Goal: Task Accomplishment & Management: Manage account settings

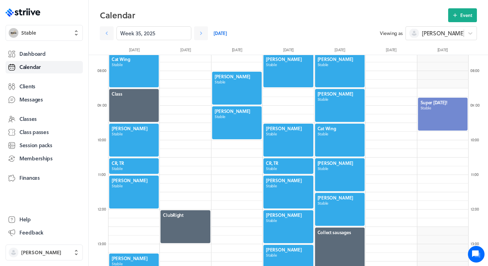
scroll to position [273, 0]
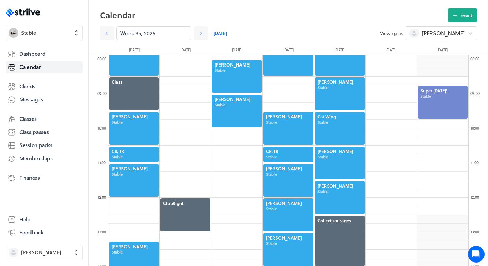
click at [136, 131] on div at bounding box center [134, 128] width 51 height 34
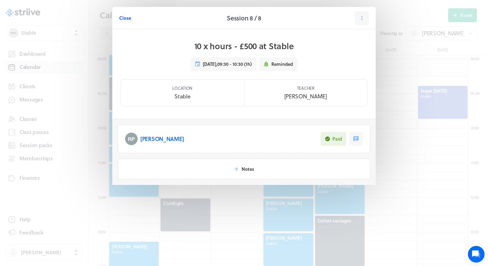
click at [123, 19] on span "Close" at bounding box center [125, 18] width 12 height 6
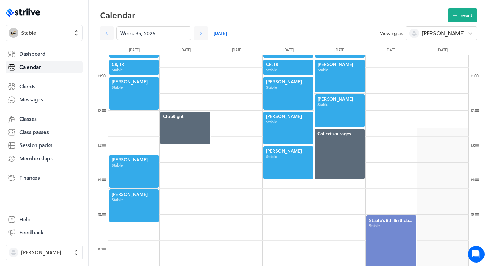
scroll to position [365, 0]
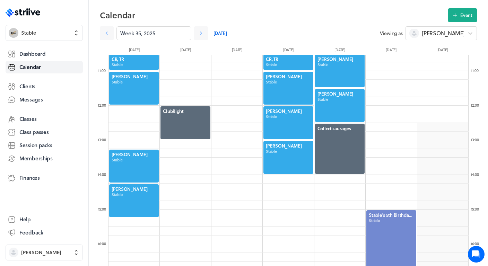
click at [138, 210] on div at bounding box center [134, 201] width 51 height 34
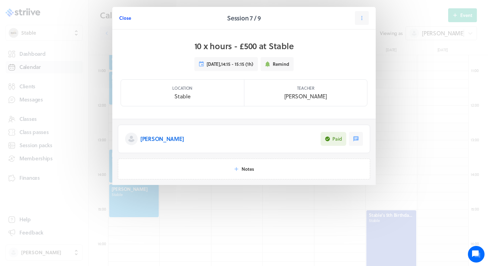
click at [127, 17] on span "Close" at bounding box center [125, 18] width 12 height 6
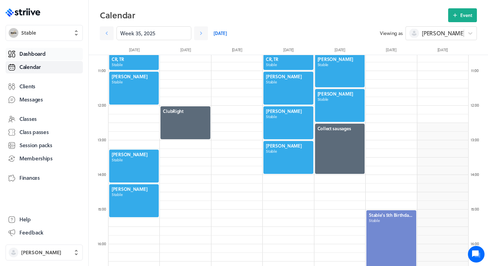
click at [38, 54] on span "Dashboard" at bounding box center [32, 53] width 26 height 7
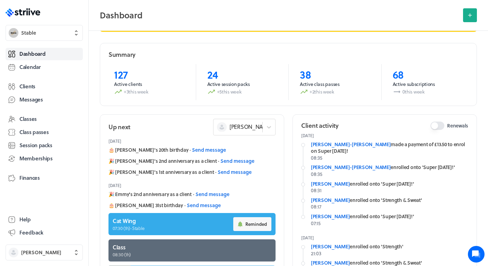
scroll to position [33, 0]
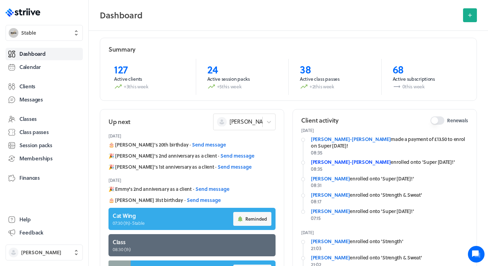
click at [340, 160] on link "[PERSON_NAME]-[PERSON_NAME]" at bounding box center [351, 161] width 80 height 7
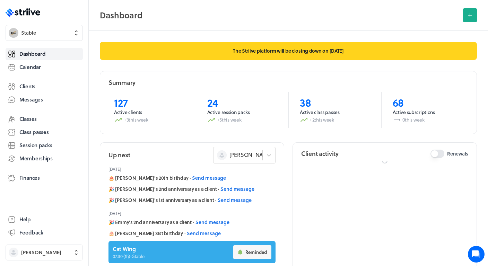
scroll to position [33, 0]
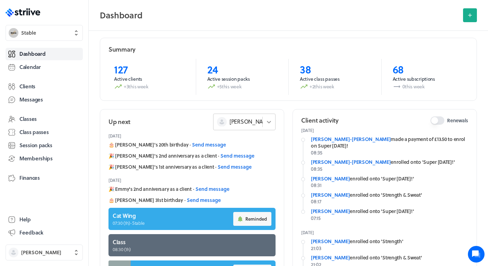
click at [264, 124] on div at bounding box center [269, 122] width 12 height 12
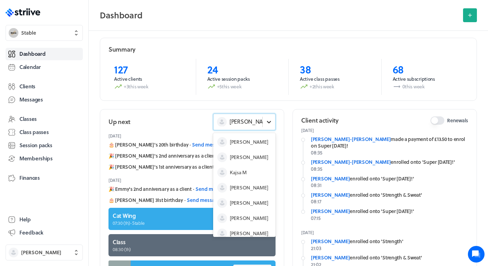
scroll to position [21, 0]
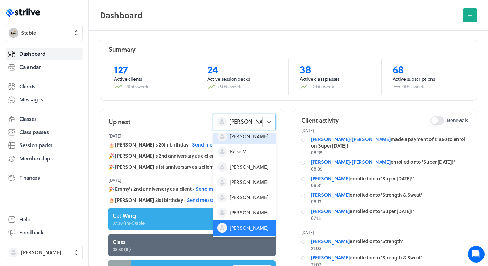
click at [246, 139] on span "[PERSON_NAME]" at bounding box center [249, 136] width 38 height 7
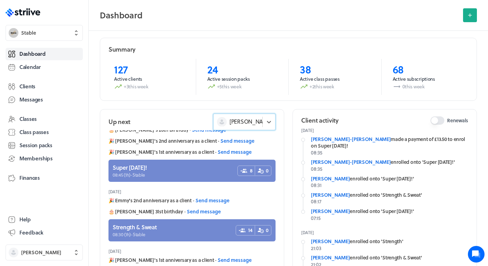
scroll to position [18, 0]
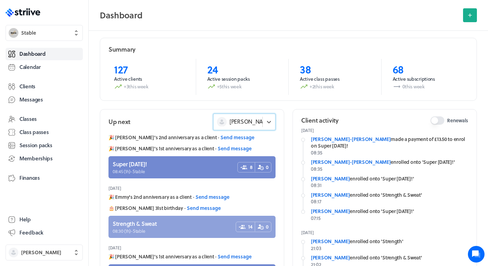
click at [177, 228] on link at bounding box center [192, 227] width 167 height 22
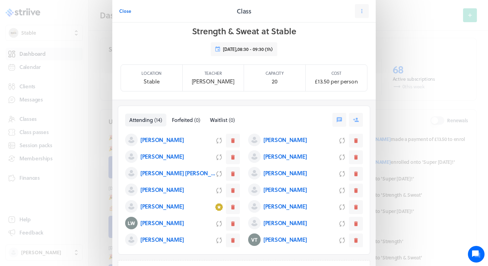
scroll to position [10, 0]
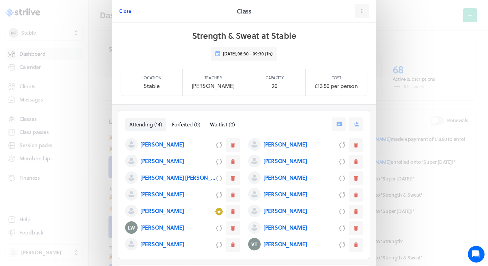
click at [130, 11] on span "Close" at bounding box center [125, 11] width 12 height 6
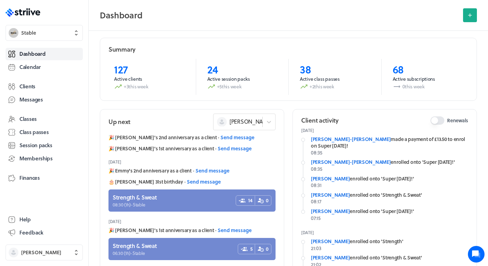
click at [166, 227] on div "🎉 [PERSON_NAME]'s 1st anniversary as a client · Send message" at bounding box center [192, 230] width 167 height 7
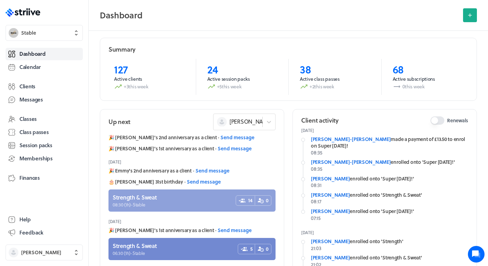
click at [183, 202] on link at bounding box center [192, 201] width 167 height 22
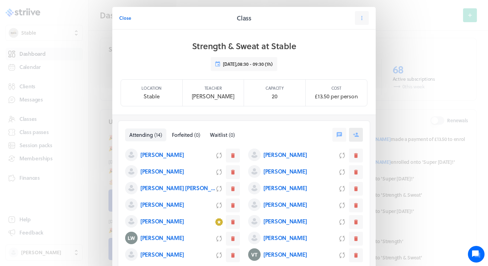
click at [358, 134] on icon at bounding box center [356, 135] width 6 height 6
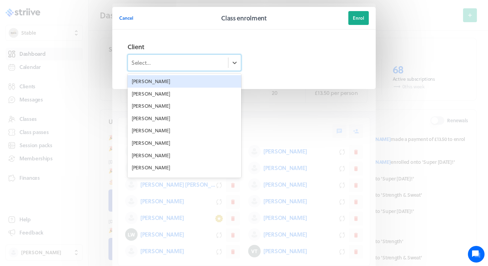
click at [201, 62] on div "Select..." at bounding box center [178, 63] width 100 height 12
type input "soph"
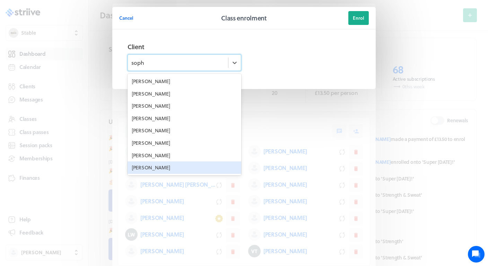
click at [197, 164] on div "[PERSON_NAME]" at bounding box center [185, 168] width 114 height 12
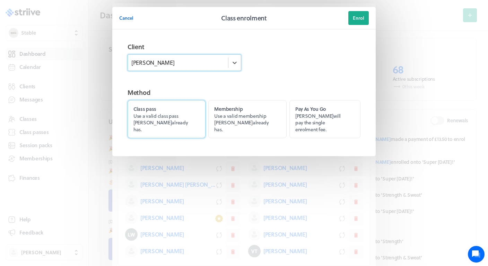
click at [189, 124] on label "Class pass Use a valid class pass [PERSON_NAME] already has." at bounding box center [167, 119] width 78 height 38
click at [0, 0] on input "Class pass Use a valid class pass [PERSON_NAME] already has." at bounding box center [0, 0] width 0 height 0
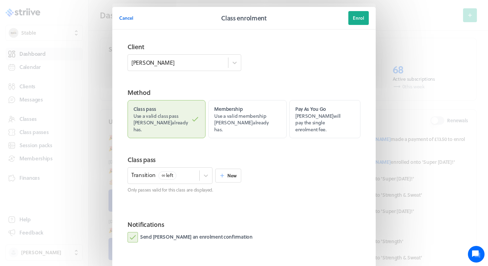
click at [185, 232] on label "Send [PERSON_NAME] an enrolment confirmation" at bounding box center [190, 237] width 125 height 10
click at [0, 0] on input "Send [PERSON_NAME] an enrolment confirmation" at bounding box center [0, 0] width 0 height 0
click at [362, 22] on button "Enrol" at bounding box center [358, 18] width 20 height 14
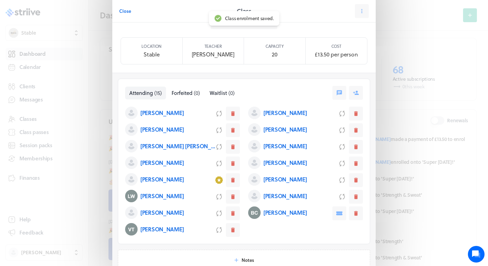
scroll to position [45, 0]
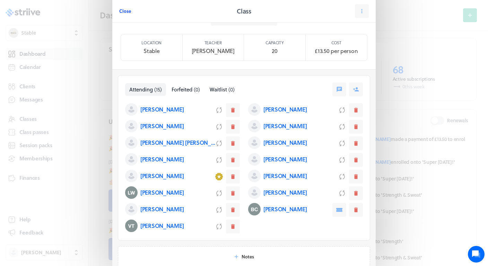
click at [123, 12] on span "Close" at bounding box center [125, 11] width 12 height 6
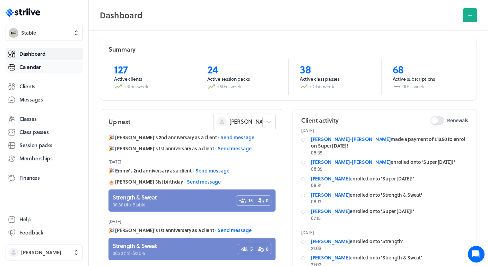
click at [35, 68] on span "Calendar" at bounding box center [29, 66] width 21 height 7
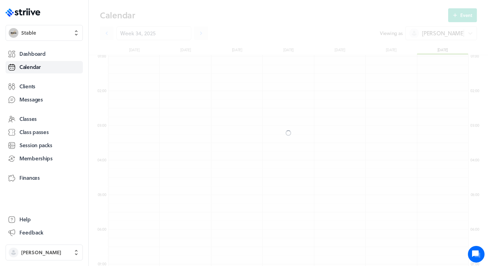
scroll to position [208, 0]
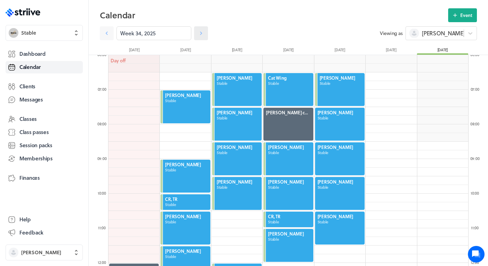
click at [199, 35] on icon at bounding box center [201, 33] width 7 height 7
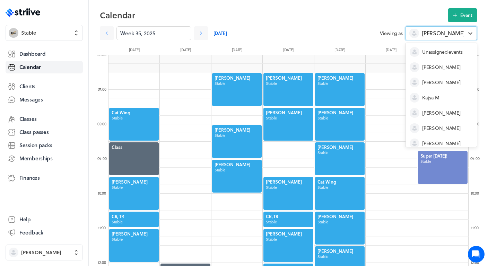
click at [436, 32] on span "[PERSON_NAME]" at bounding box center [443, 33] width 43 height 8
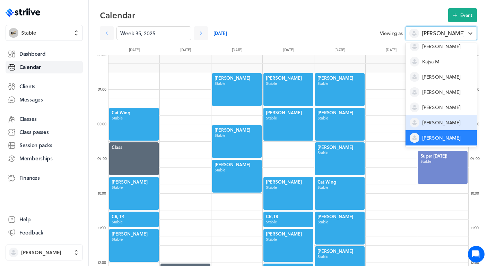
click at [434, 118] on div "[PERSON_NAME]" at bounding box center [441, 122] width 71 height 15
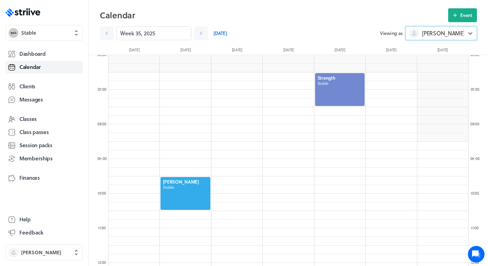
click at [183, 191] on div at bounding box center [185, 193] width 51 height 34
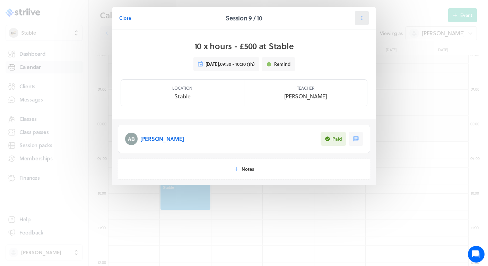
click at [365, 15] on icon at bounding box center [362, 18] width 6 height 6
click at [333, 72] on button "Cancel" at bounding box center [345, 73] width 46 height 12
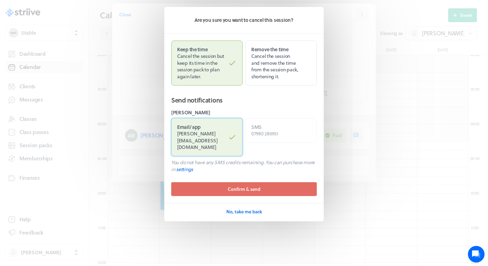
click at [228, 137] on label "Email / app [PERSON_NAME][EMAIL_ADDRESS][DOMAIN_NAME]" at bounding box center [206, 137] width 71 height 38
click at [0, 0] on input "Email / app [PERSON_NAME][EMAIL_ADDRESS][DOMAIN_NAME]" at bounding box center [0, 0] width 0 height 0
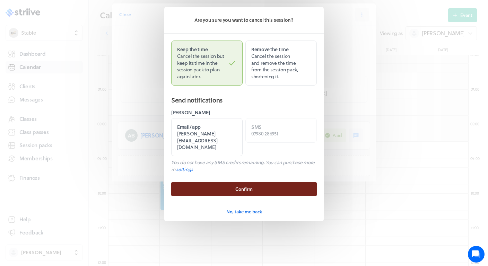
click at [246, 186] on span "Confirm" at bounding box center [243, 189] width 17 height 6
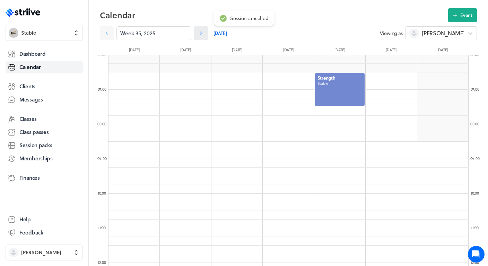
click at [201, 31] on icon at bounding box center [201, 33] width 7 height 7
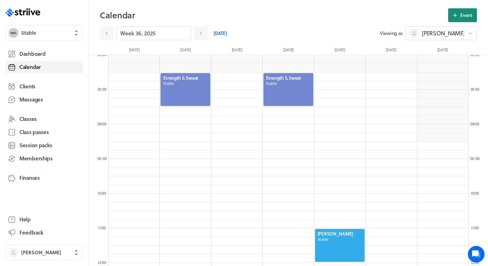
click at [467, 13] on span "Event" at bounding box center [466, 15] width 12 height 6
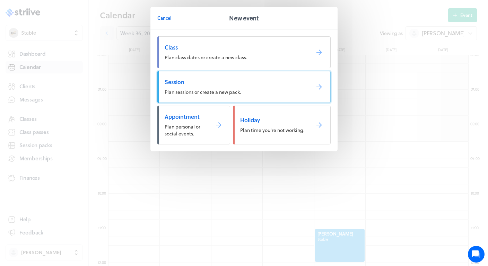
click at [228, 82] on span "Session" at bounding box center [235, 82] width 140 height 8
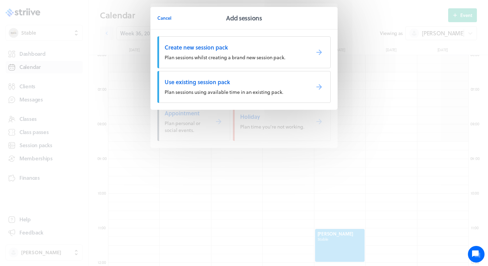
click at [206, 86] on link "Use existing session pack Plan sessions using available time in an existing pac…" at bounding box center [243, 87] width 173 height 32
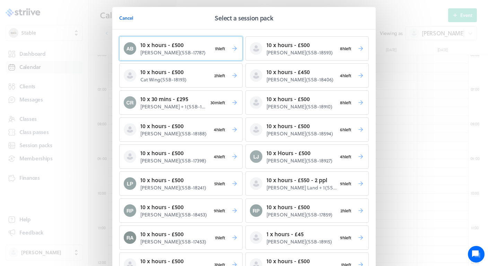
click at [214, 53] on button "10 x hours - £500 [PERSON_NAME] ( SSB-17787 ) 1h left" at bounding box center [180, 48] width 123 height 24
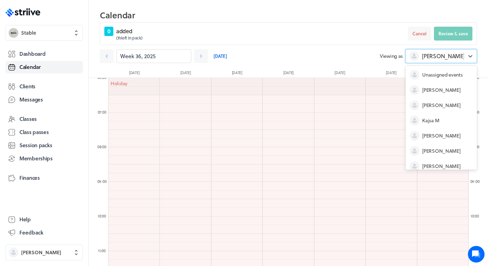
click at [431, 57] on span "[PERSON_NAME]" at bounding box center [443, 56] width 43 height 8
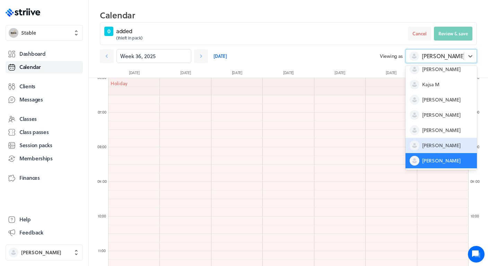
click at [426, 142] on span "[PERSON_NAME]" at bounding box center [441, 145] width 38 height 7
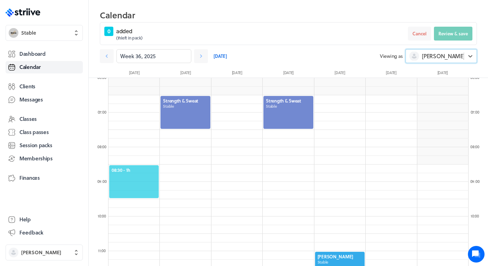
click at [137, 167] on span "08:30 - 1h" at bounding box center [134, 170] width 45 height 6
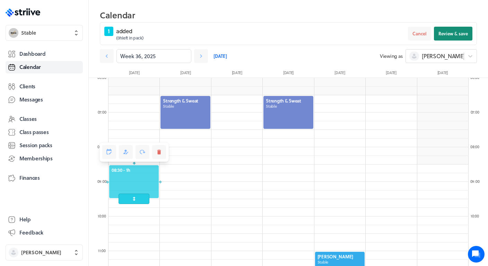
click at [452, 35] on span "Review & save" at bounding box center [453, 34] width 29 height 6
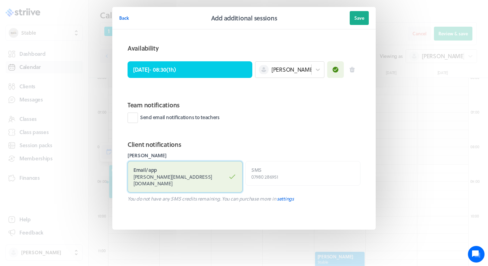
click at [236, 172] on label "Email / app [PERSON_NAME][EMAIL_ADDRESS][DOMAIN_NAME]" at bounding box center [185, 177] width 115 height 32
click at [0, 0] on input "Email / app [PERSON_NAME][EMAIL_ADDRESS][DOMAIN_NAME]" at bounding box center [0, 0] width 0 height 0
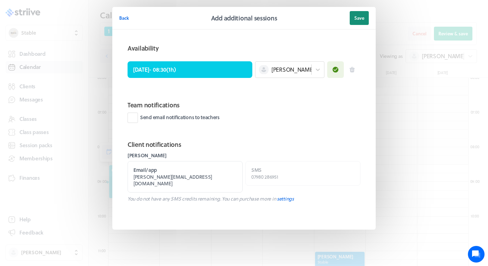
click at [362, 23] on button "Save" at bounding box center [359, 18] width 19 height 14
